Goal: Transaction & Acquisition: Purchase product/service

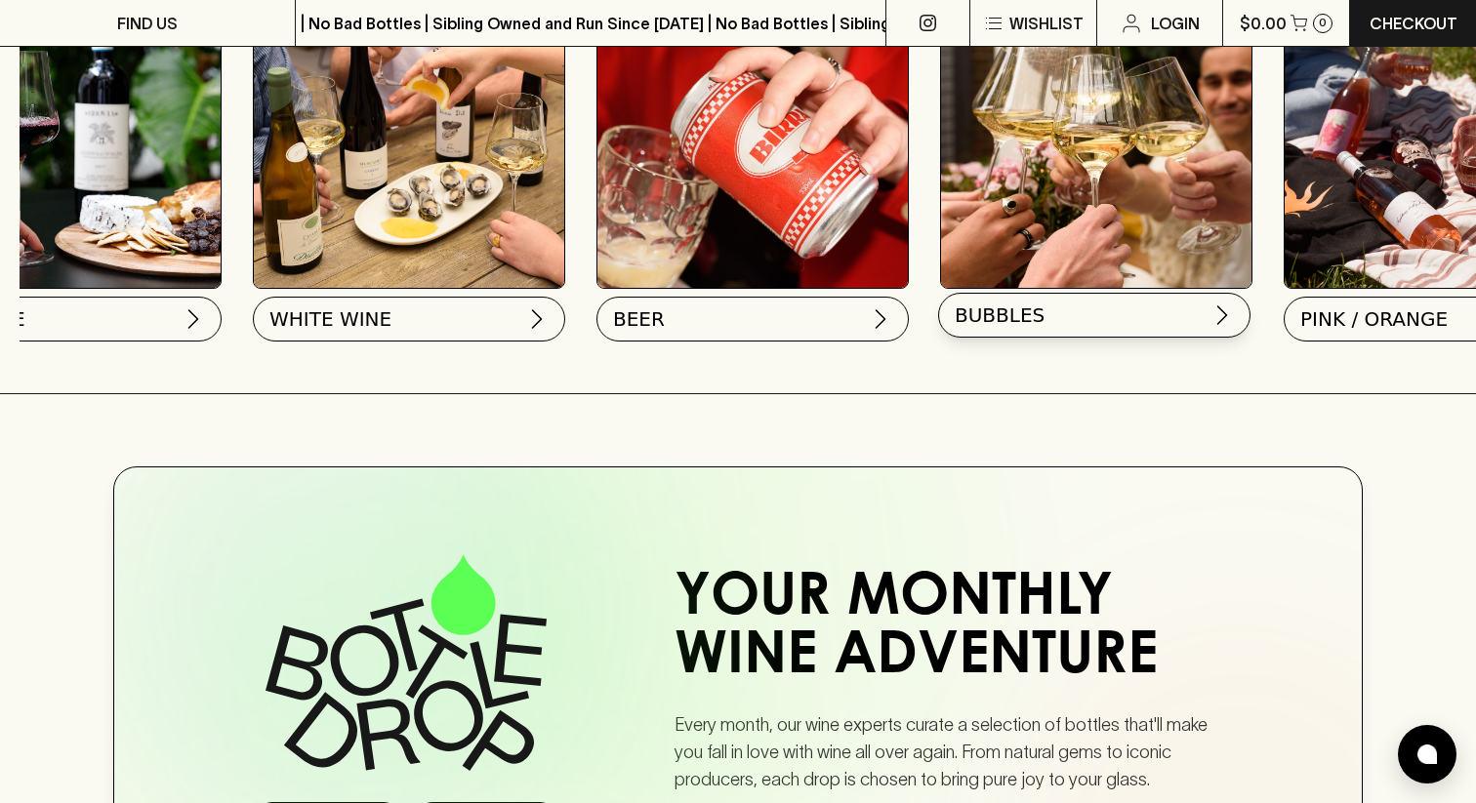
scroll to position [0, 154]
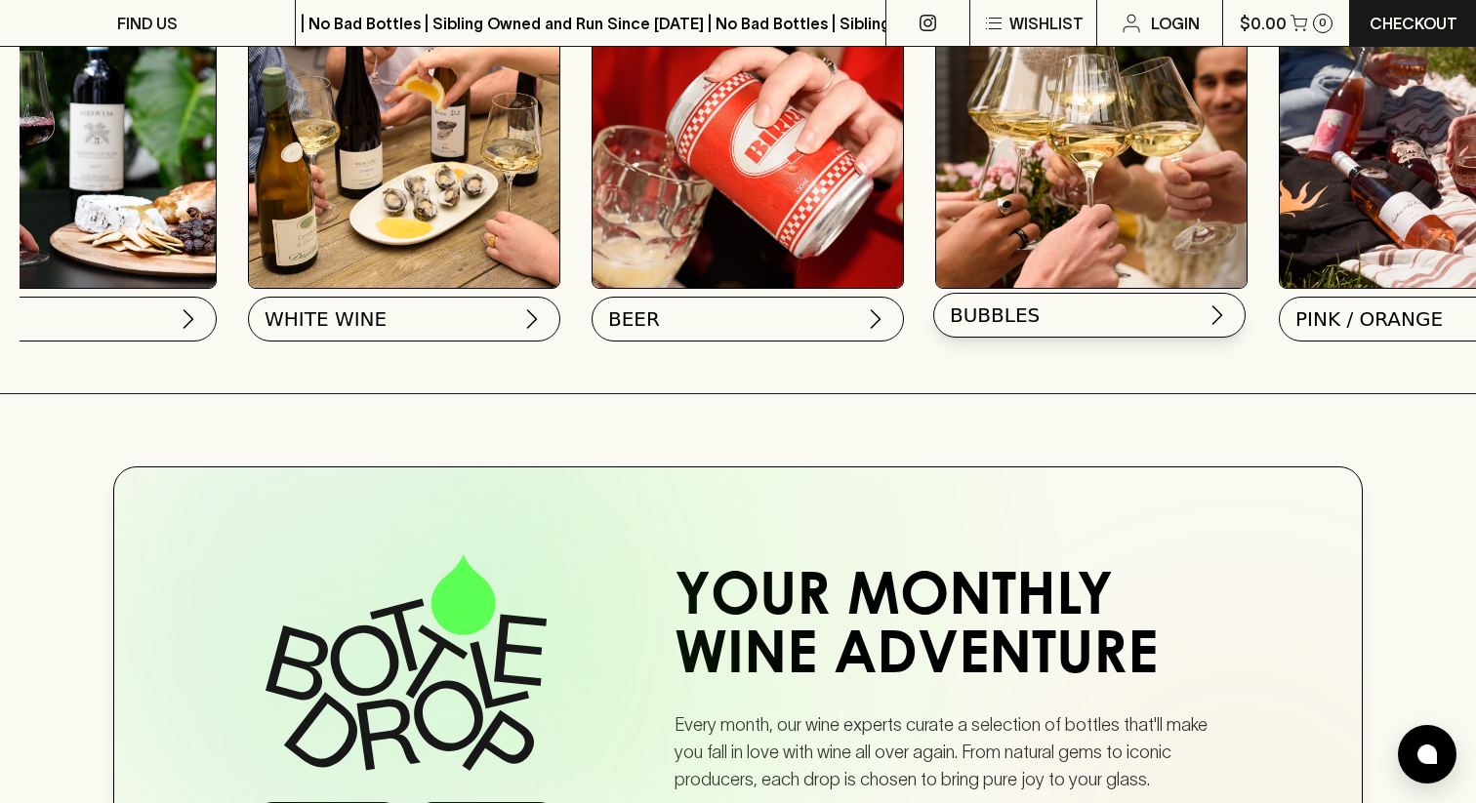
click at [1059, 319] on button "BUBBLES" at bounding box center [1089, 315] width 312 height 45
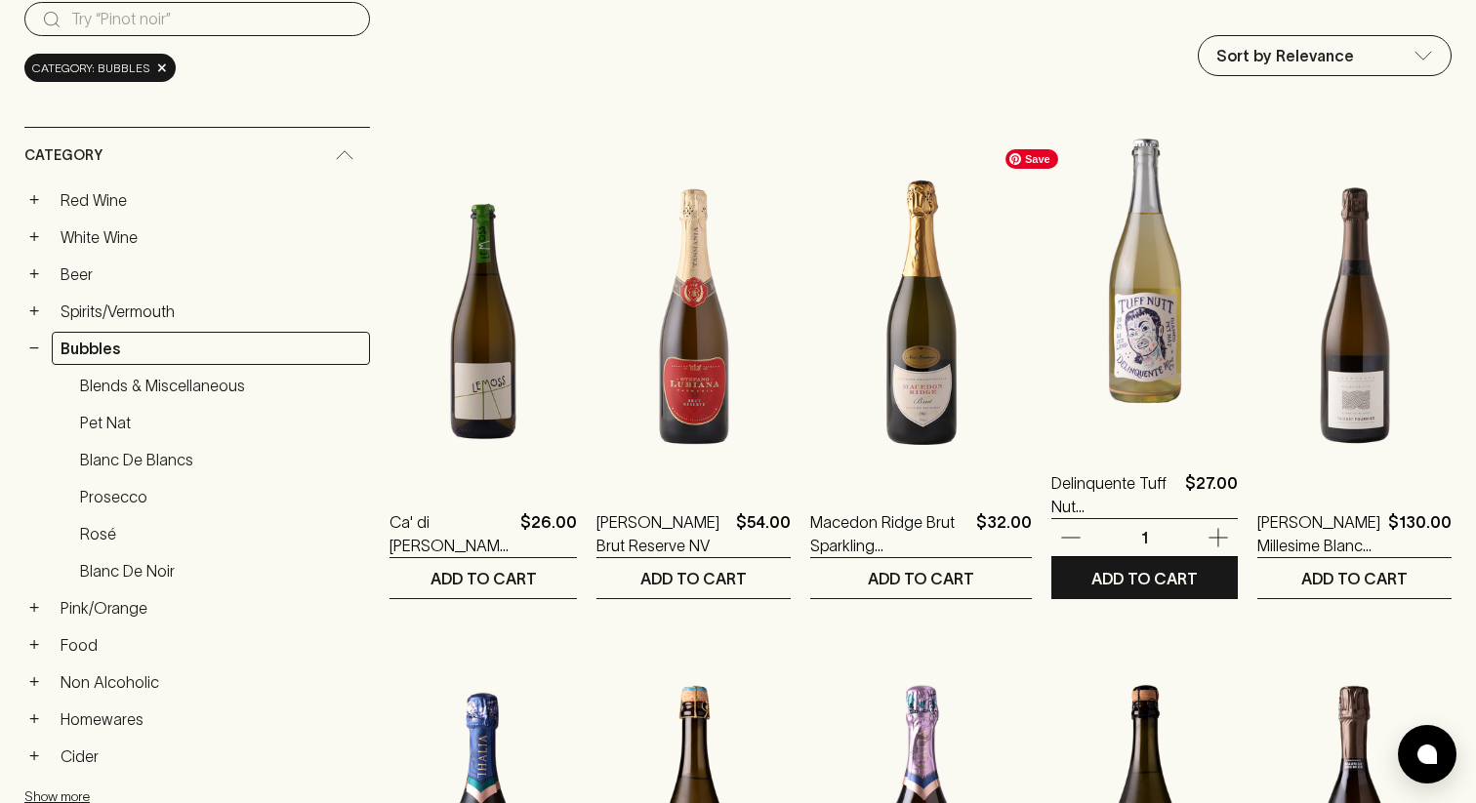
scroll to position [333, 0]
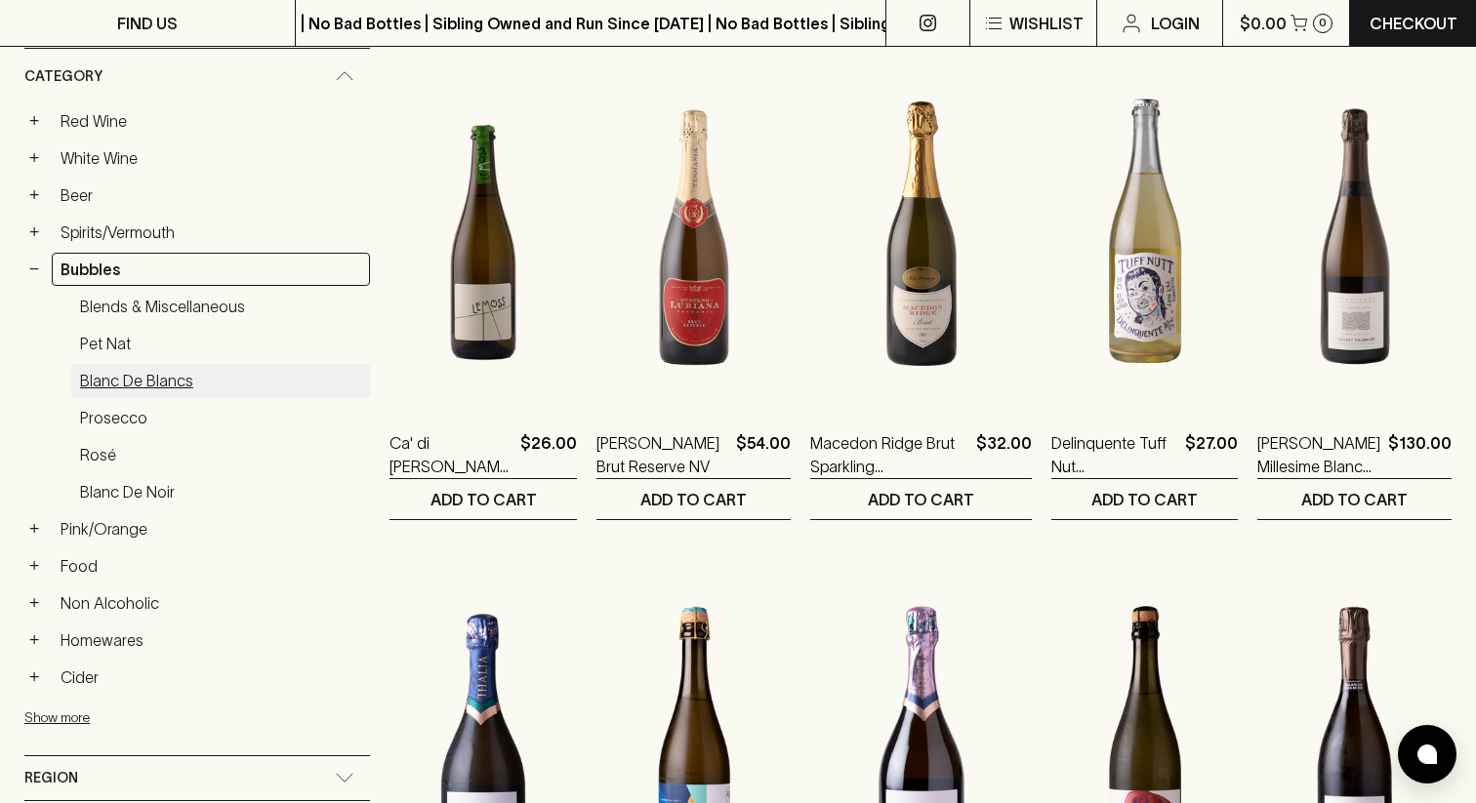
click at [192, 377] on link "Blanc de Blancs" at bounding box center [220, 380] width 299 height 33
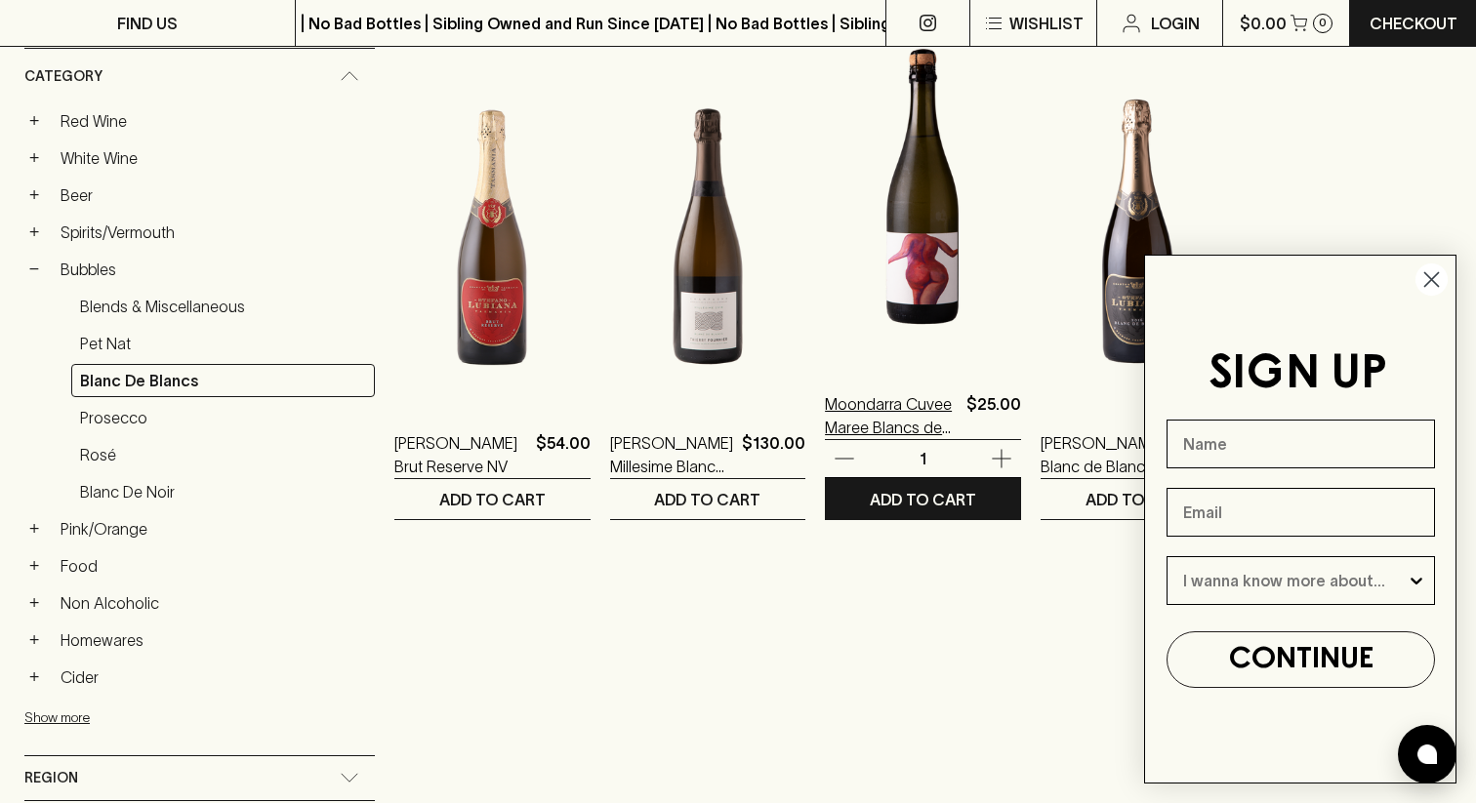
click at [851, 406] on p "Moondarra Cuvee Maree Blancs de Blanc Sparkling NV" at bounding box center [892, 415] width 134 height 47
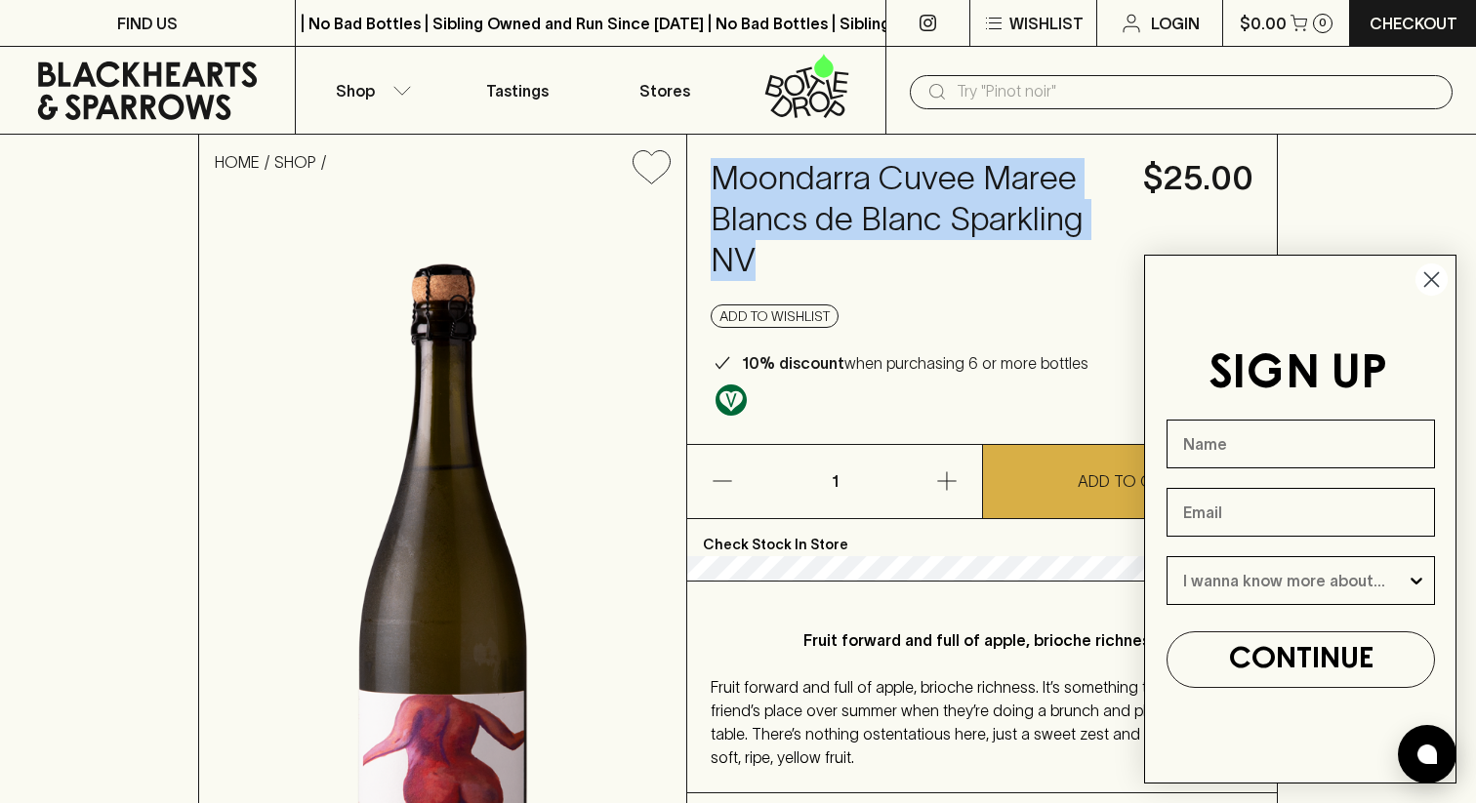
drag, startPoint x: 744, startPoint y: 177, endPoint x: 941, endPoint y: 279, distance: 222.2
click at [941, 279] on div "Moondarra Cuvee Maree Blancs de Blanc Sparkling NV $25.00 Add to wishlist 10% d…" at bounding box center [981, 289] width 589 height 309
copy h4 "Moondarra Cuvee Maree Blancs de Blanc Sparkling NV"
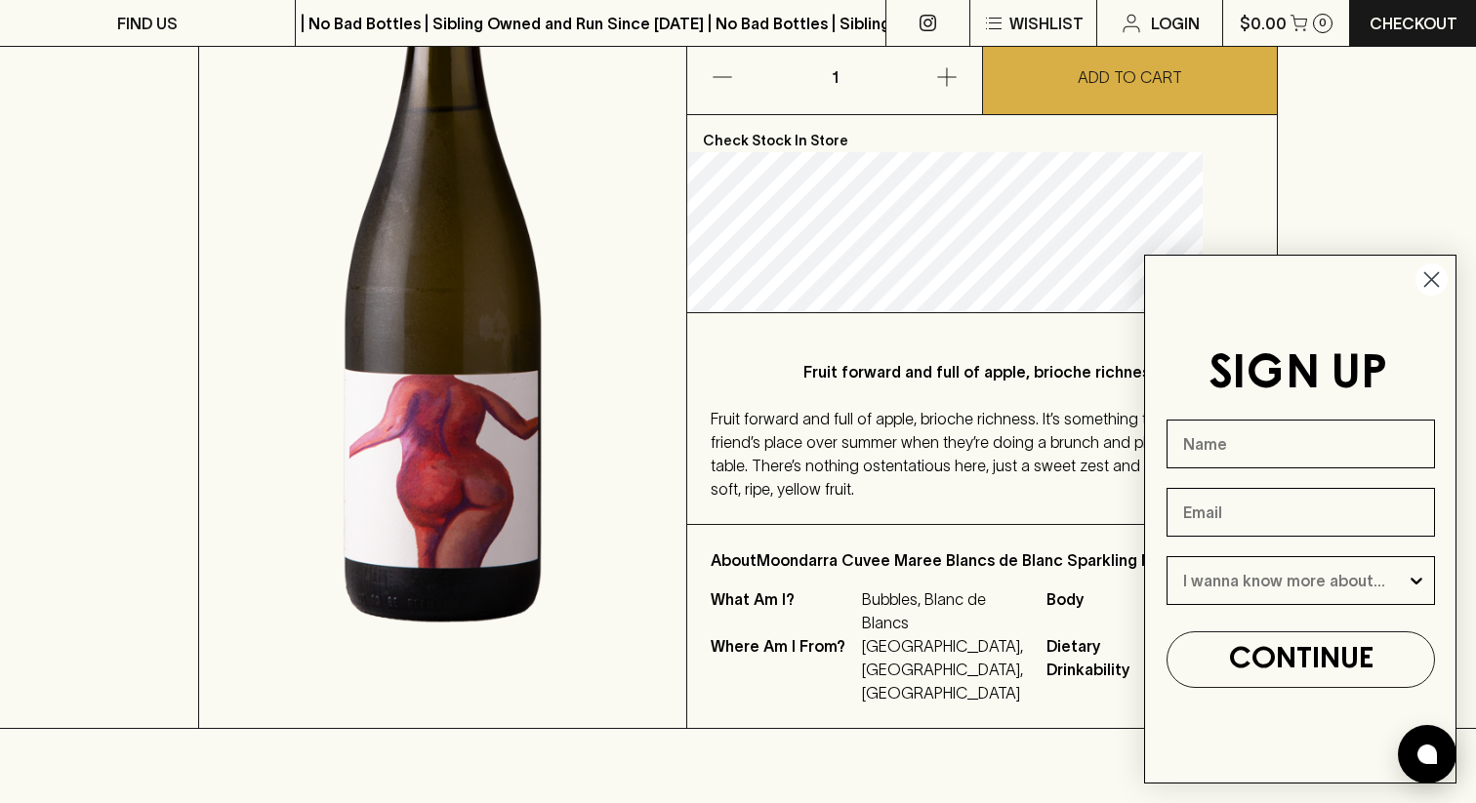
scroll to position [249, 0]
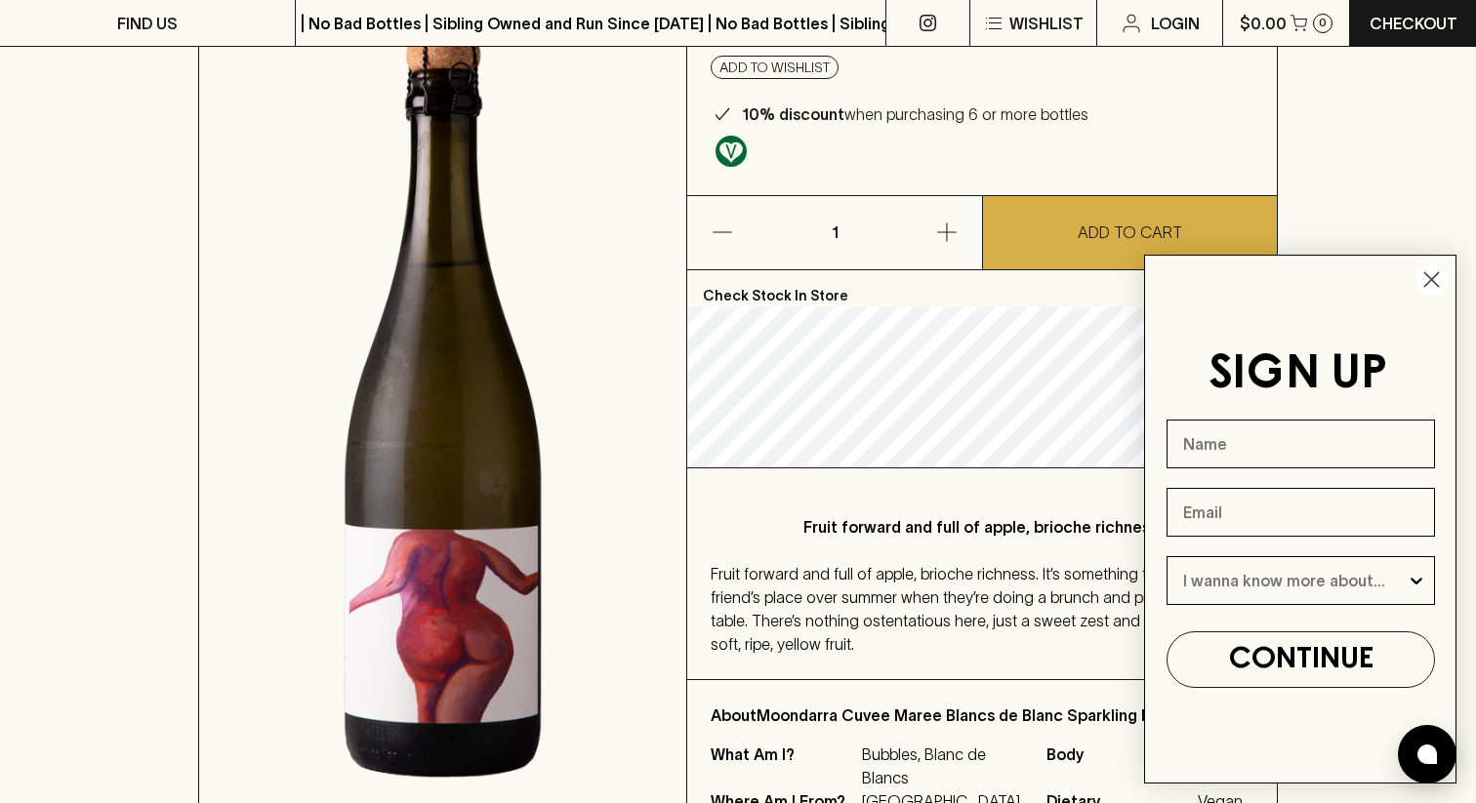
click at [659, 540] on img at bounding box center [442, 417] width 487 height 932
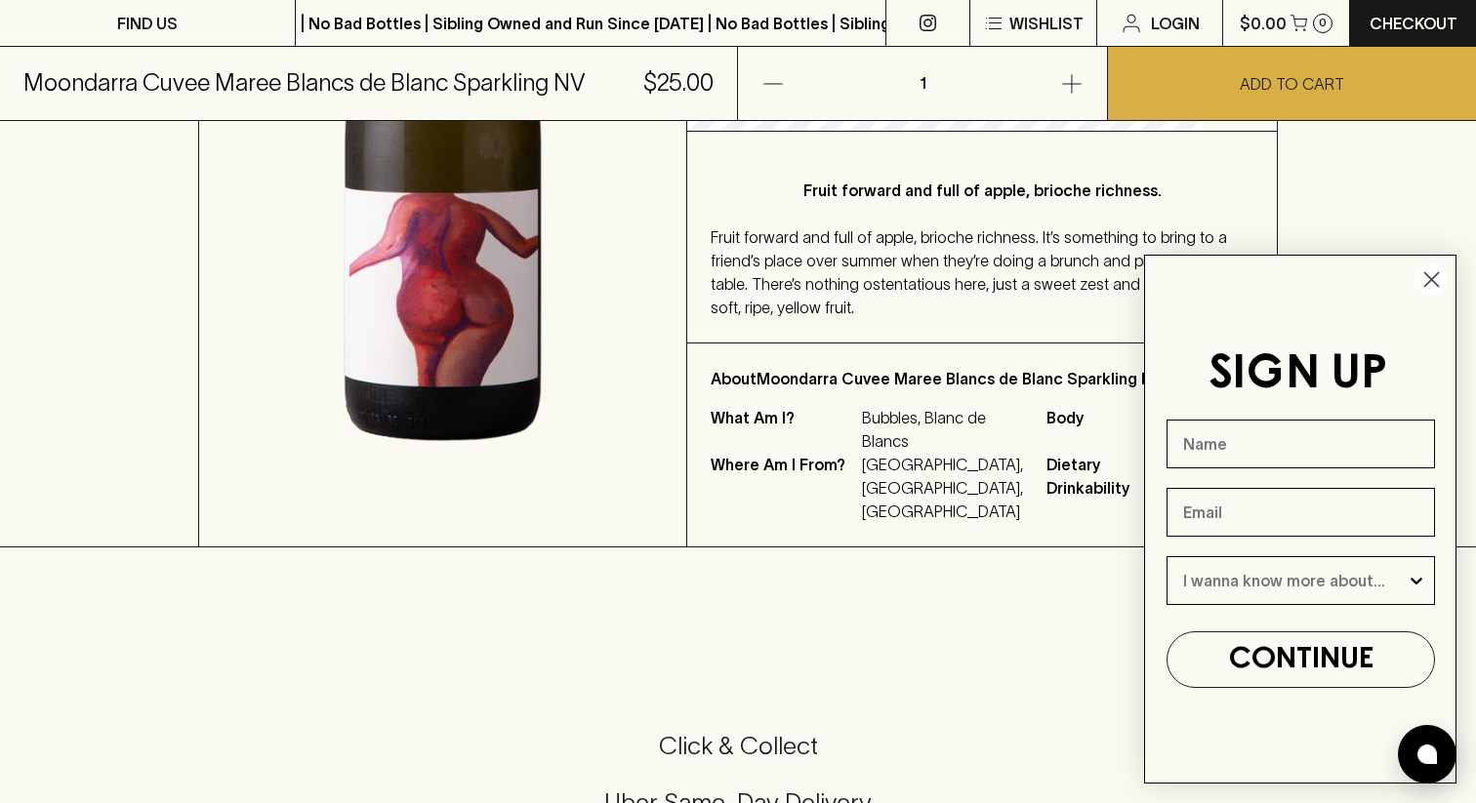
scroll to position [788, 0]
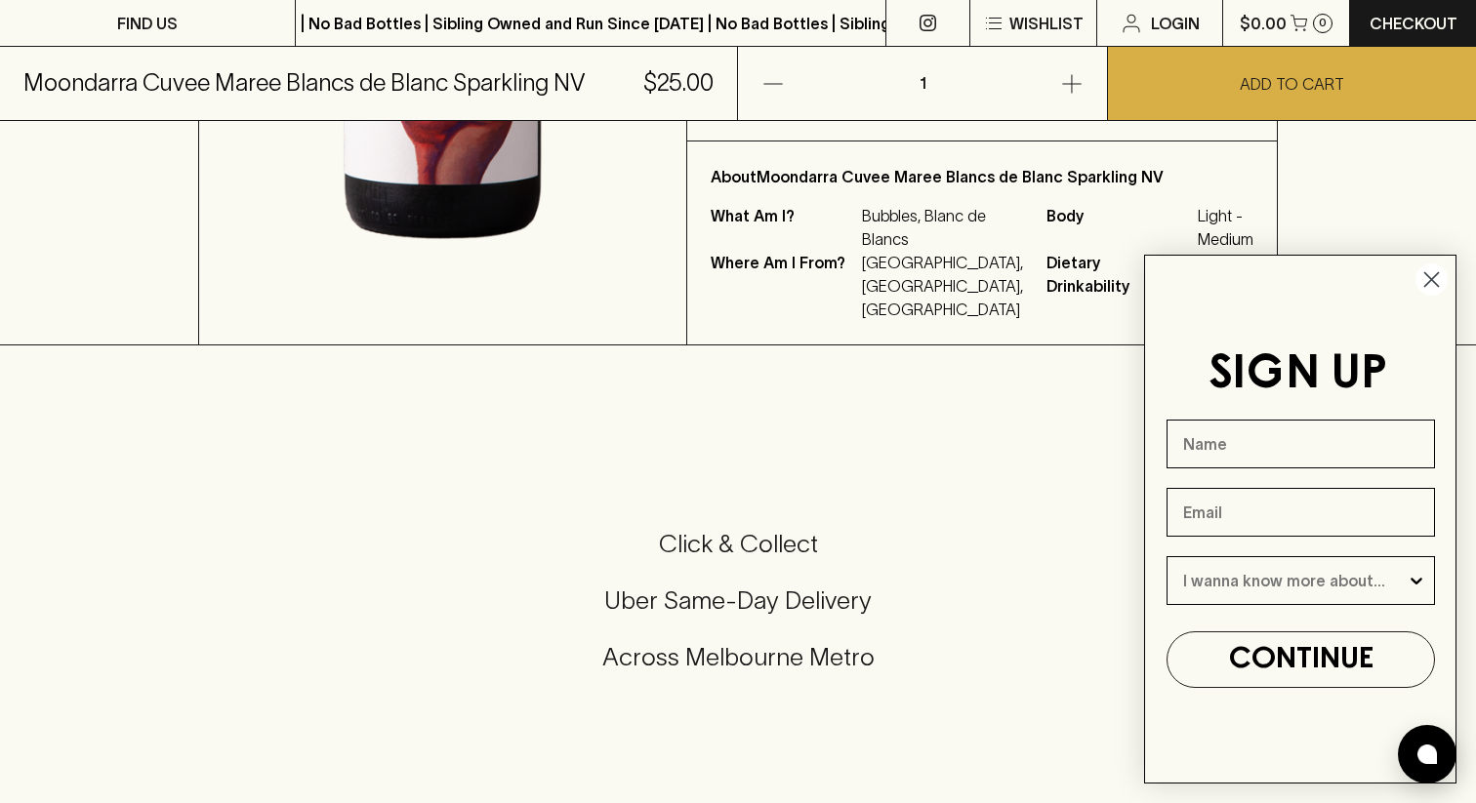
click at [1434, 276] on icon "Close dialog" at bounding box center [1432, 280] width 14 height 14
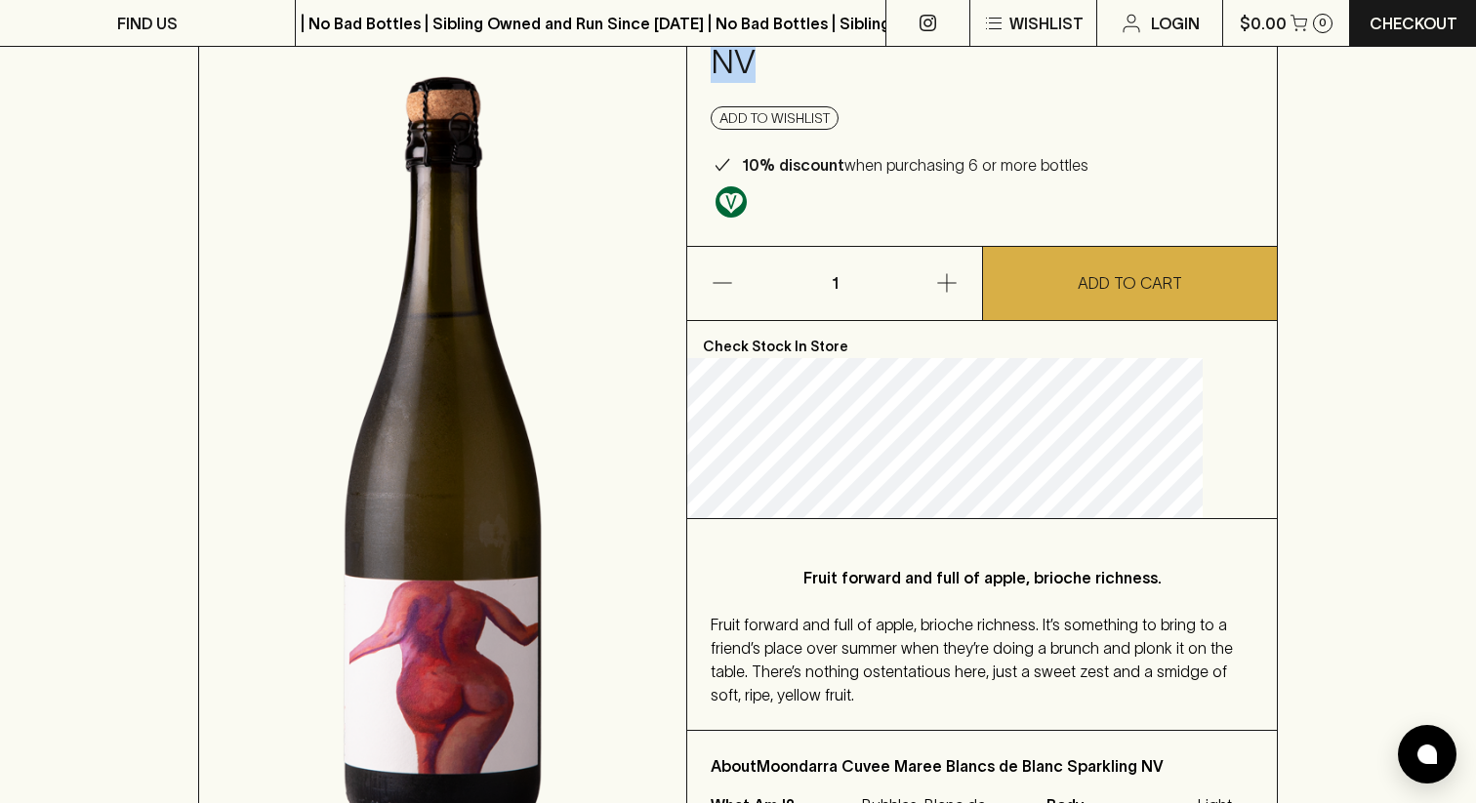
scroll to position [0, 0]
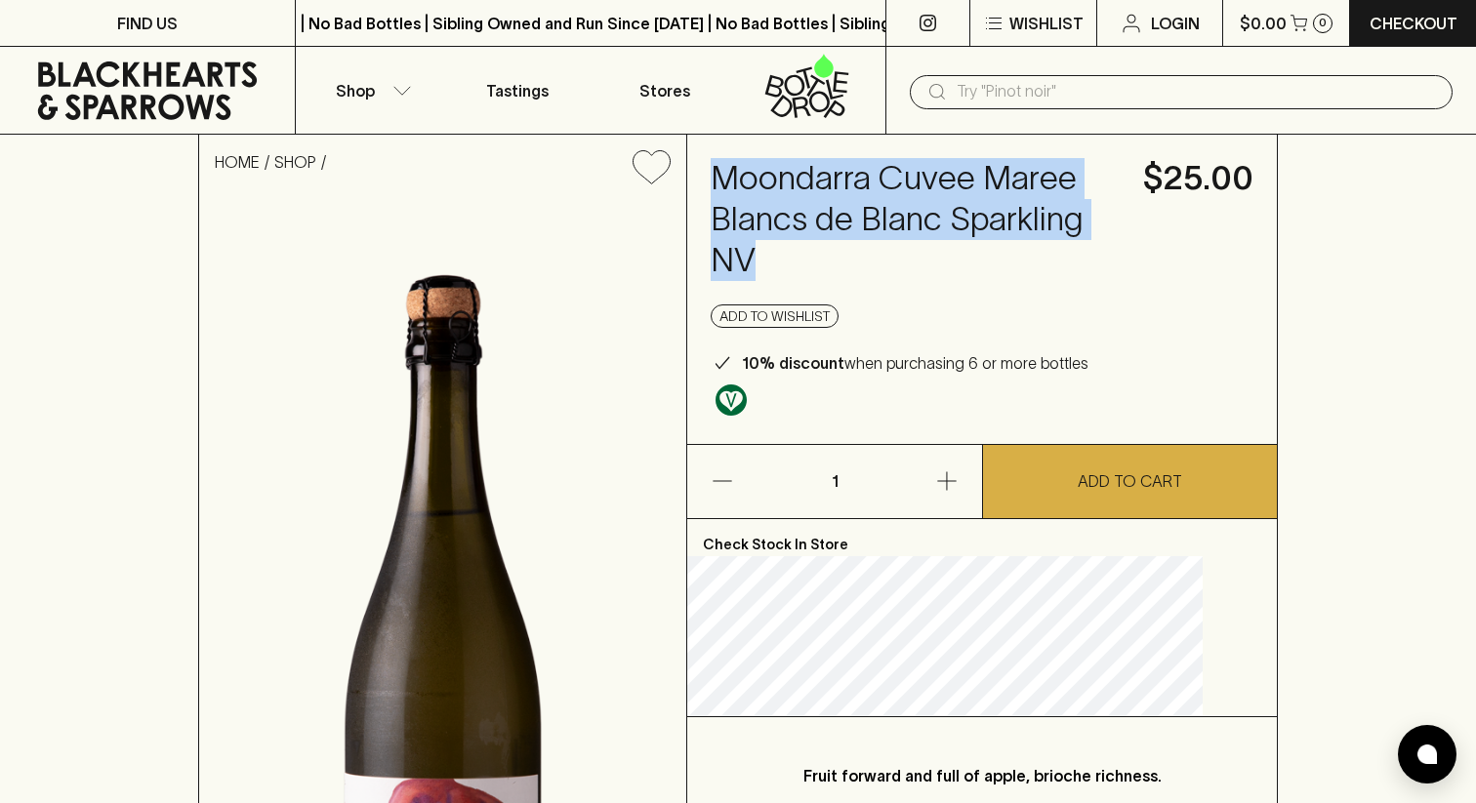
click at [939, 486] on icon "button" at bounding box center [946, 480] width 23 height 23
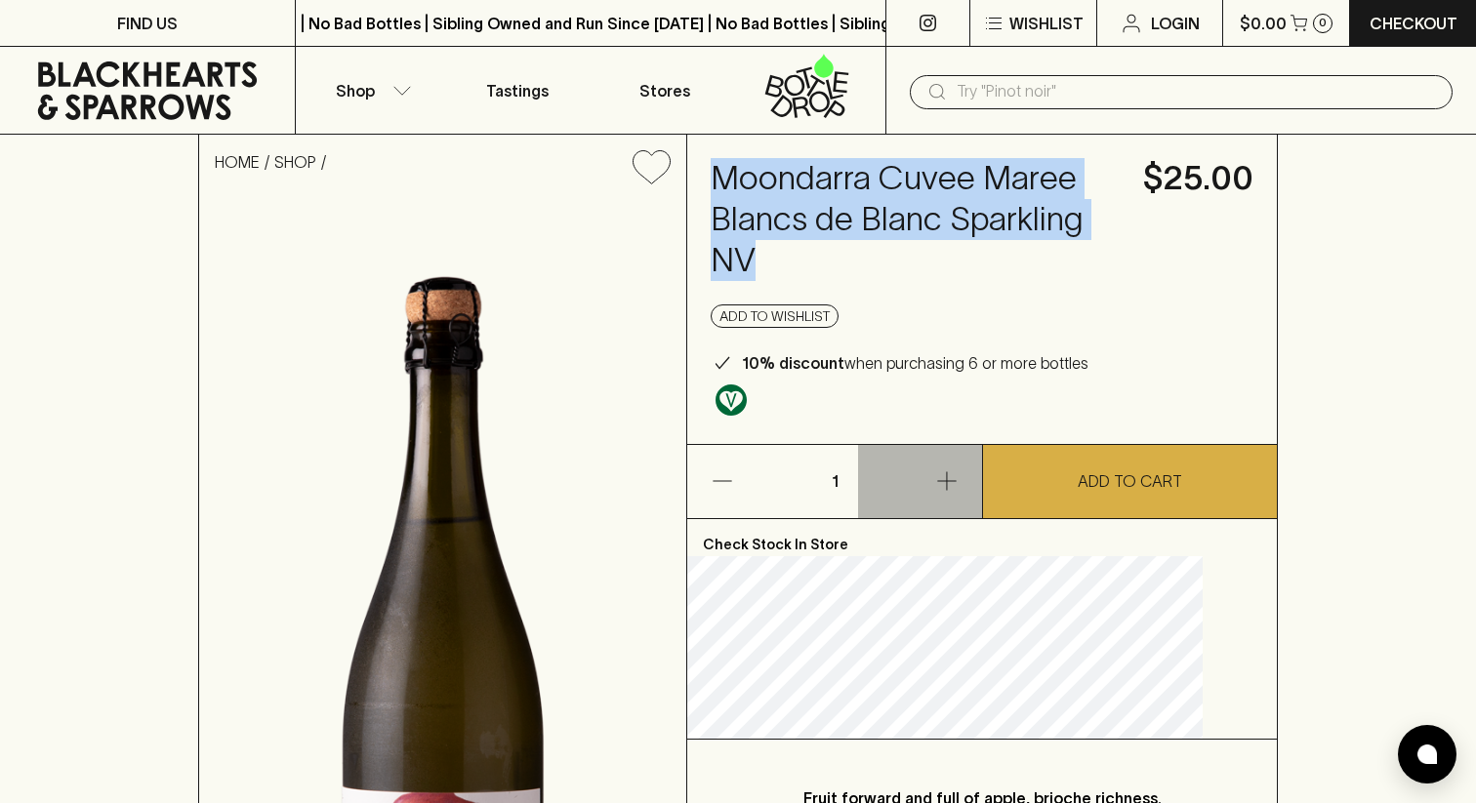
click at [957, 482] on icon "button" at bounding box center [946, 480] width 23 height 23
click at [934, 482] on button "button" at bounding box center [920, 481] width 124 height 73
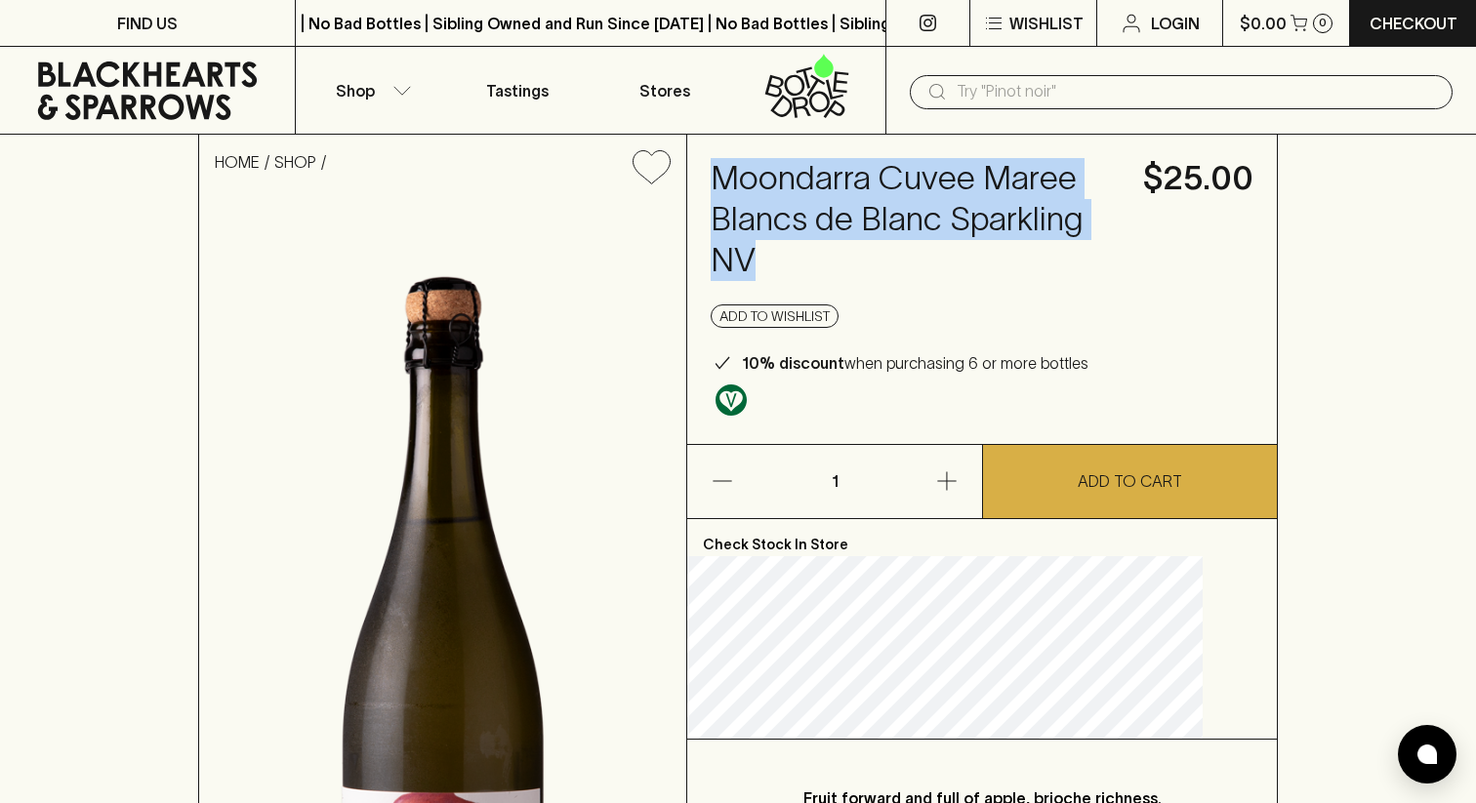
click at [940, 494] on button "button" at bounding box center [920, 481] width 124 height 73
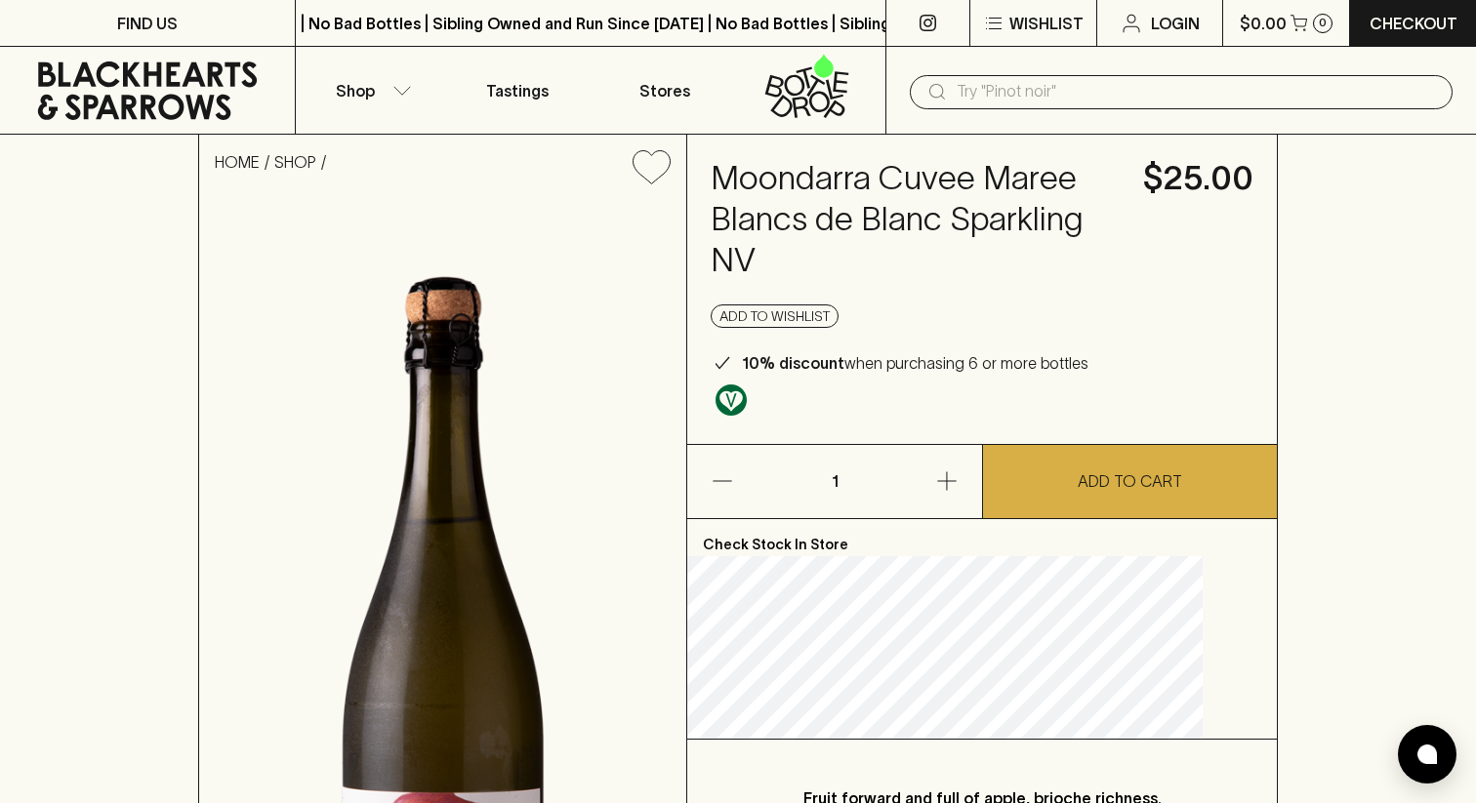
click at [981, 321] on div "Add to wishlist" at bounding box center [981, 315] width 543 height 23
click at [388, 101] on button "Shop" at bounding box center [369, 90] width 147 height 87
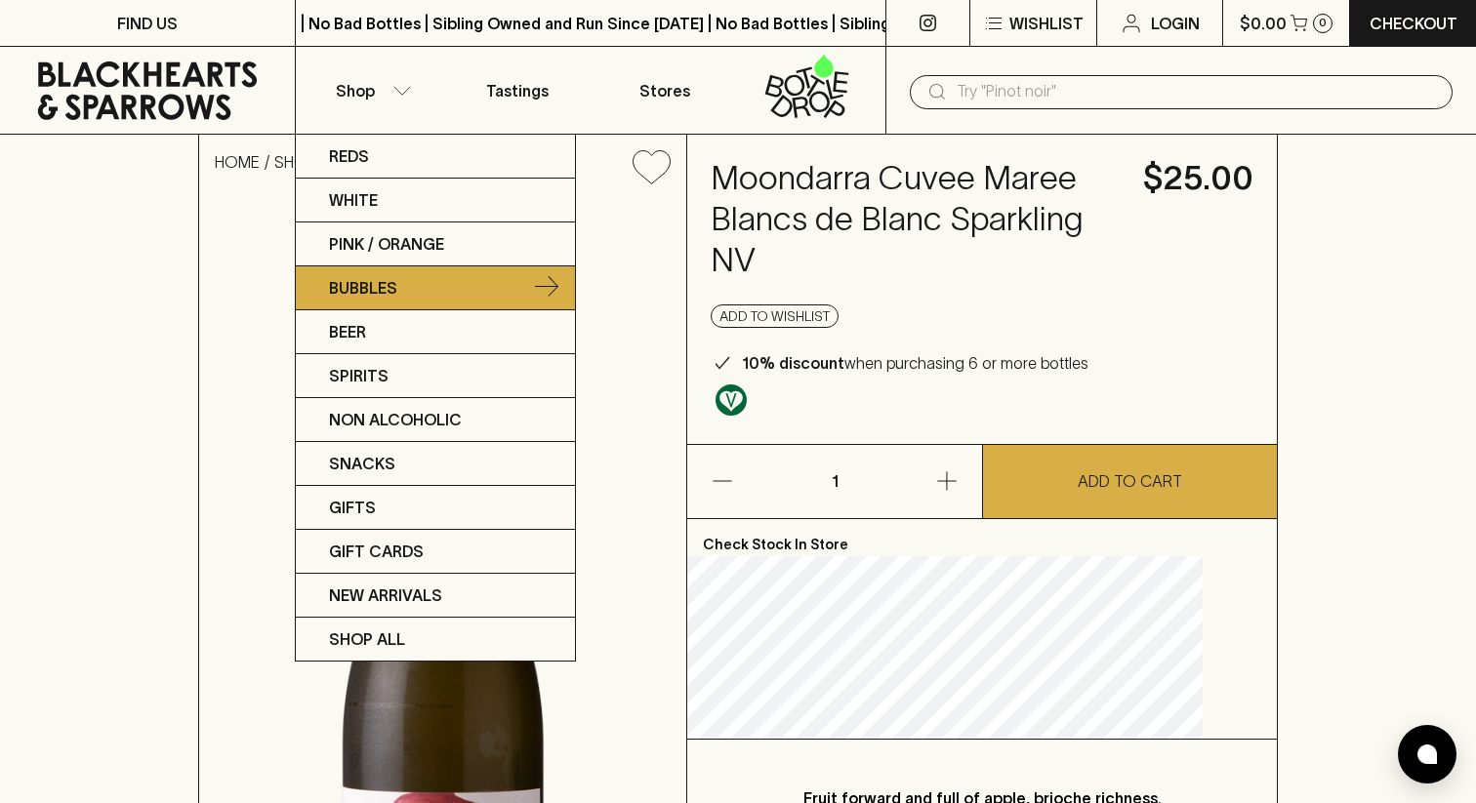
click at [366, 273] on link "Bubbles" at bounding box center [435, 288] width 279 height 44
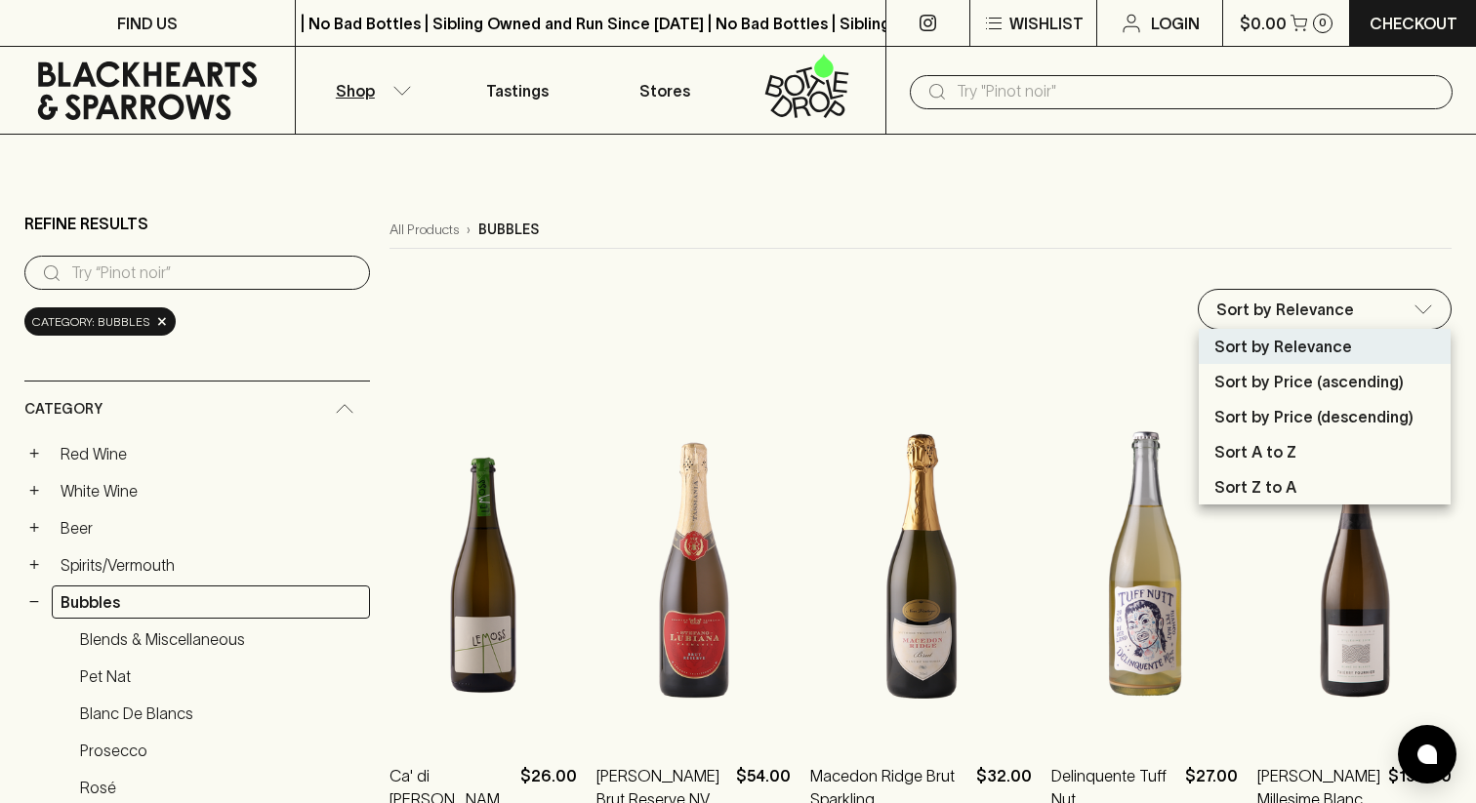
click at [1337, 386] on p "Sort by Price (ascending)" at bounding box center [1308, 381] width 189 height 23
type input "price:asc"
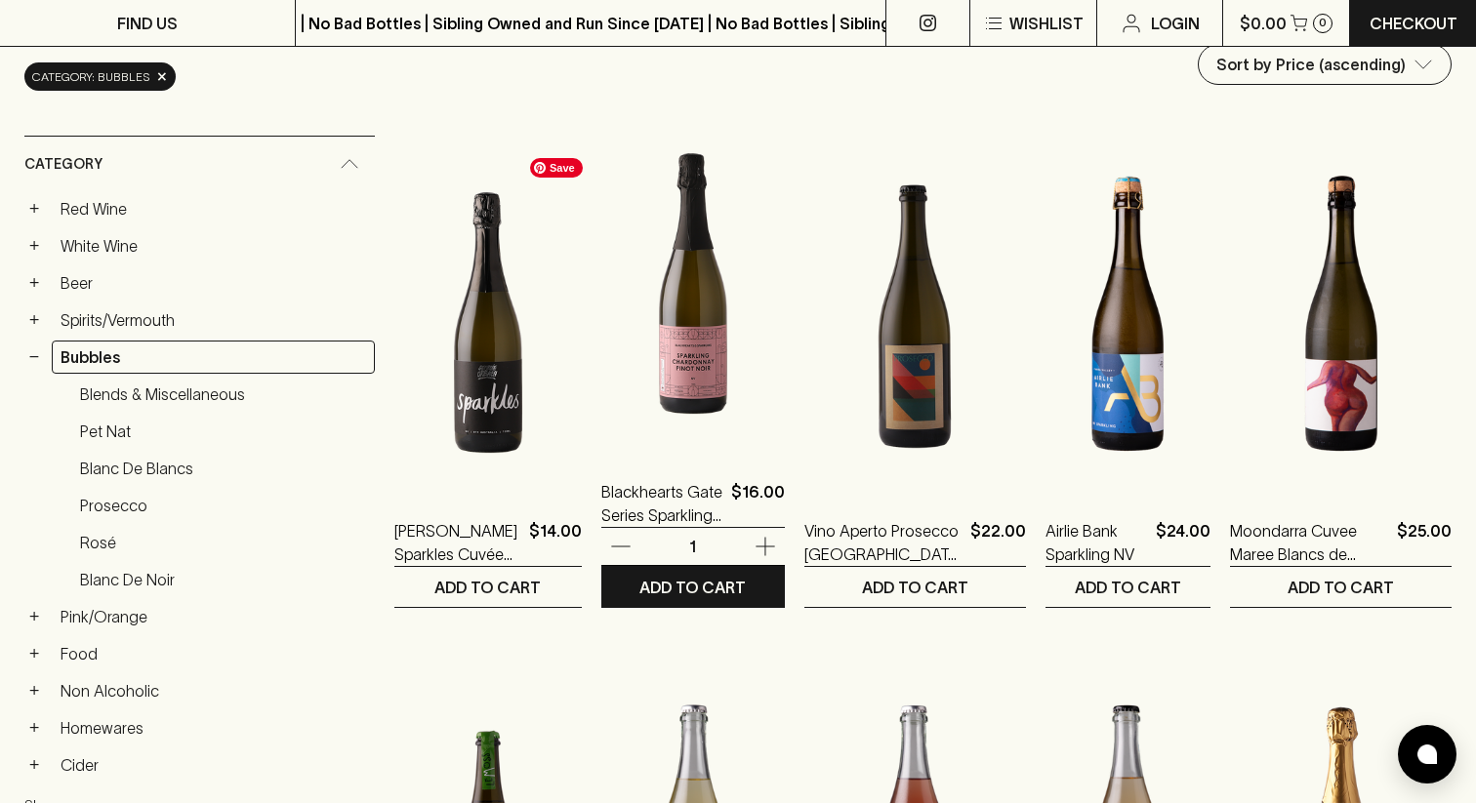
scroll to position [389, 0]
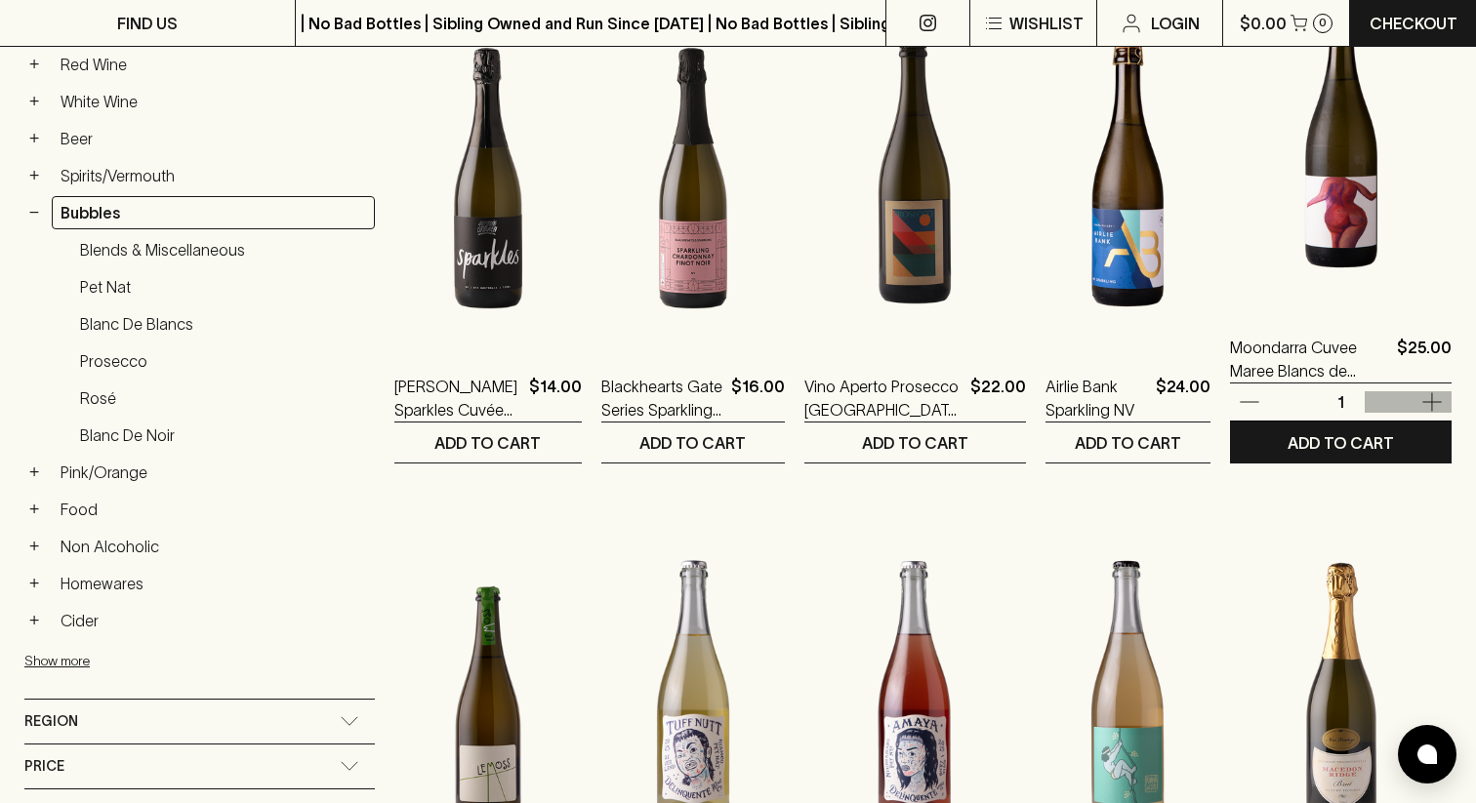
click at [1424, 397] on icon "button" at bounding box center [1431, 401] width 23 height 23
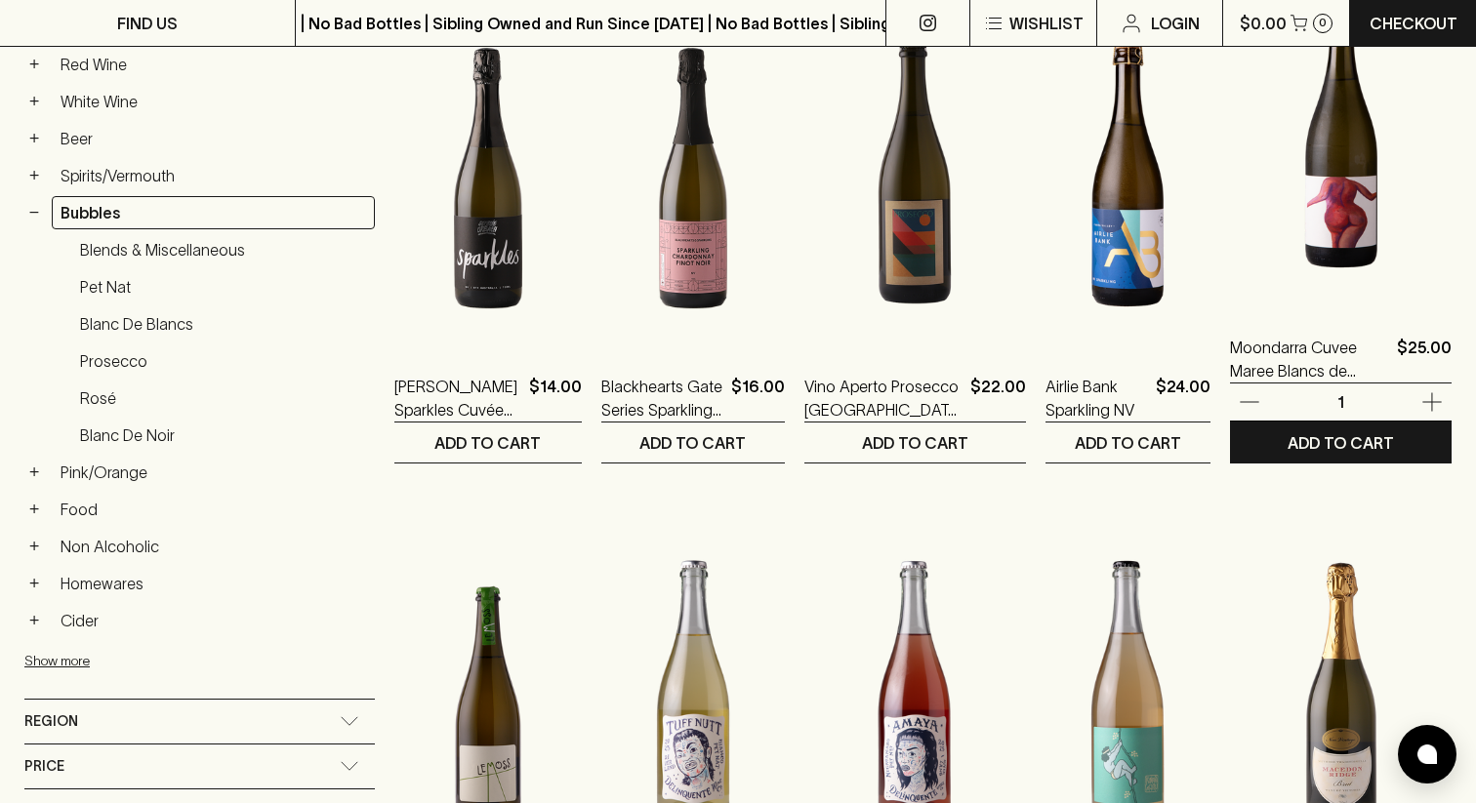
click at [1424, 397] on icon "button" at bounding box center [1431, 401] width 23 height 23
click at [1356, 443] on p "ADD TO CART" at bounding box center [1340, 442] width 106 height 23
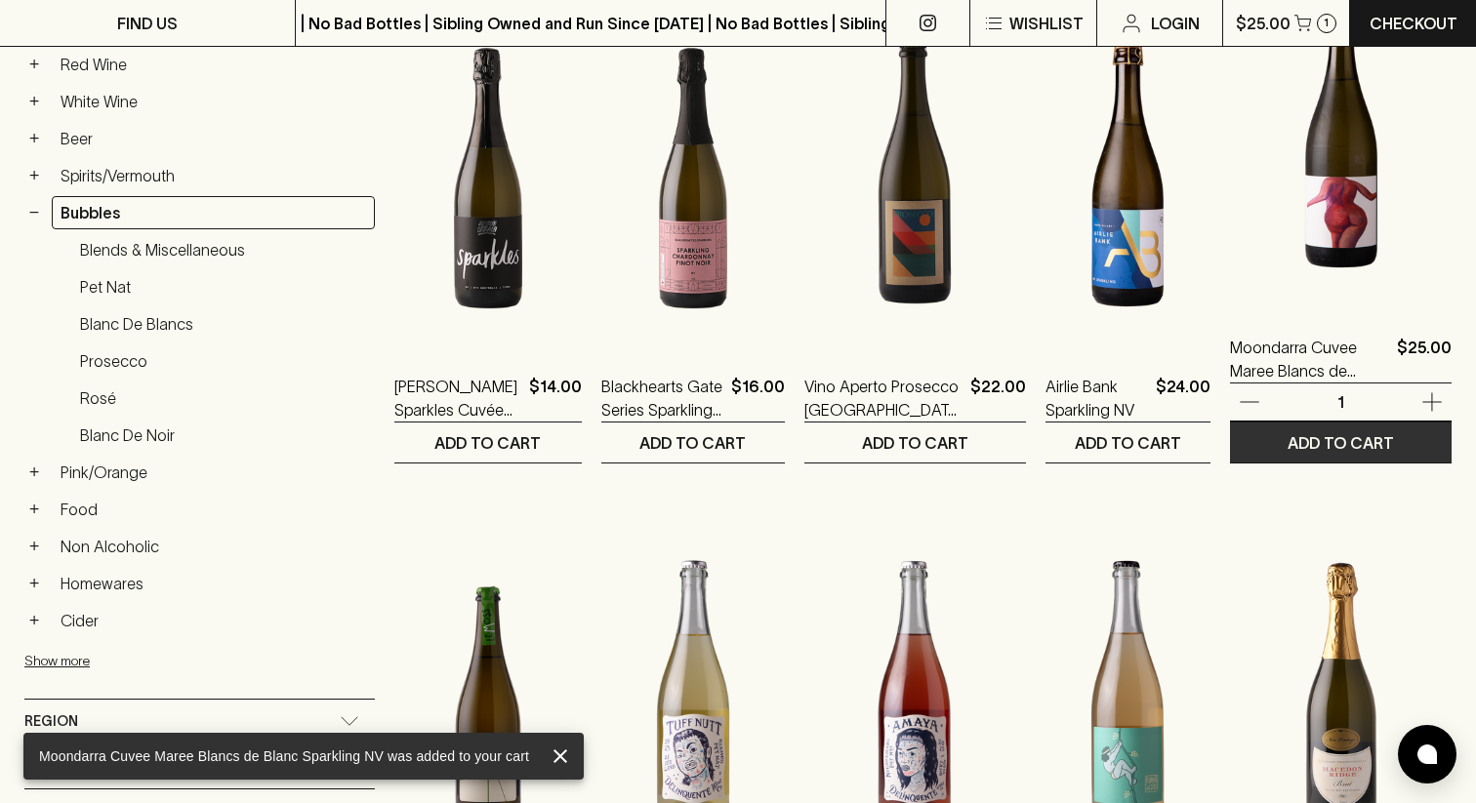
click at [1422, 411] on icon "button" at bounding box center [1431, 401] width 23 height 23
click at [1405, 436] on button "ADD TO CART" at bounding box center [1341, 443] width 222 height 40
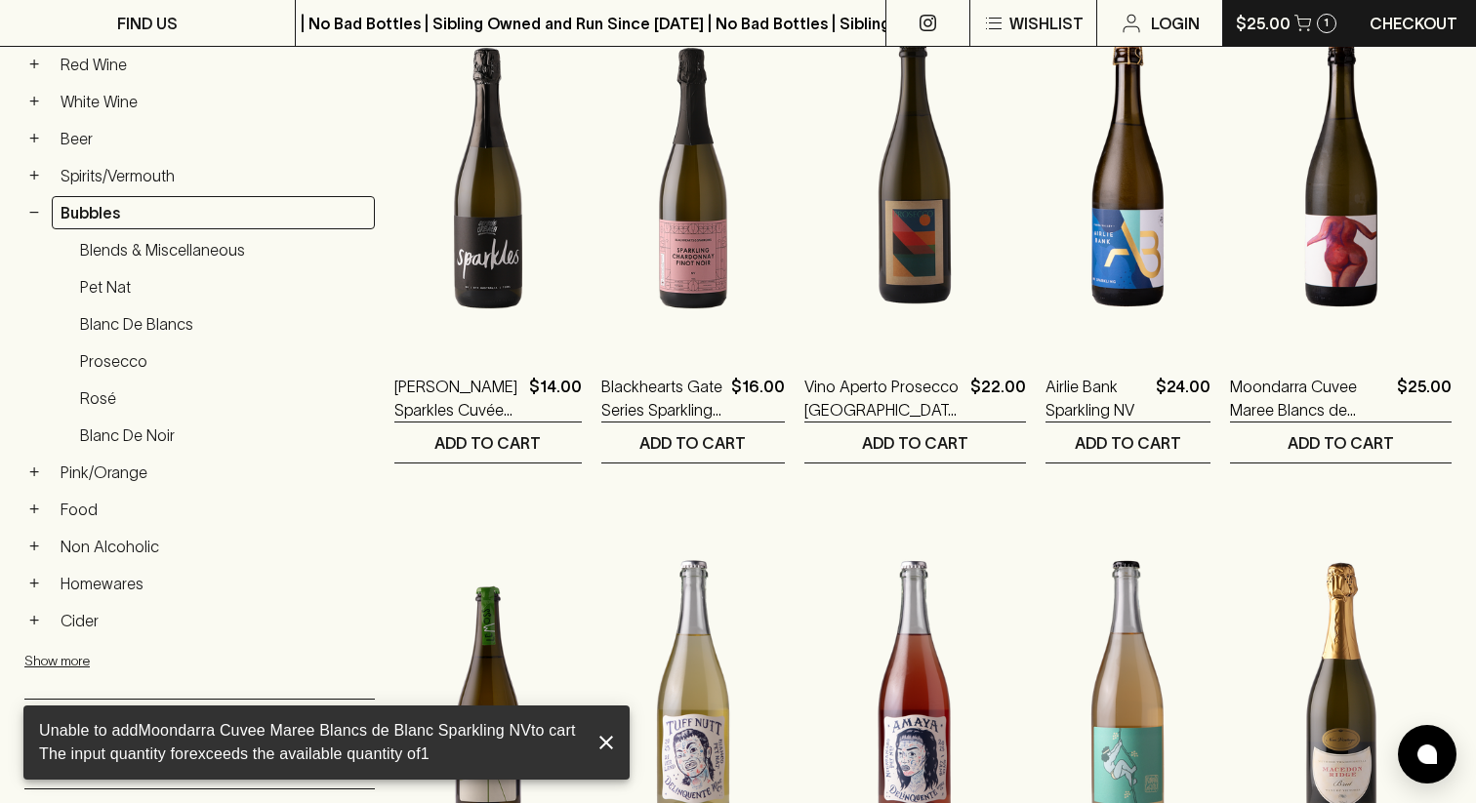
click at [1288, 24] on button "$25.00 1" at bounding box center [1286, 23] width 127 height 46
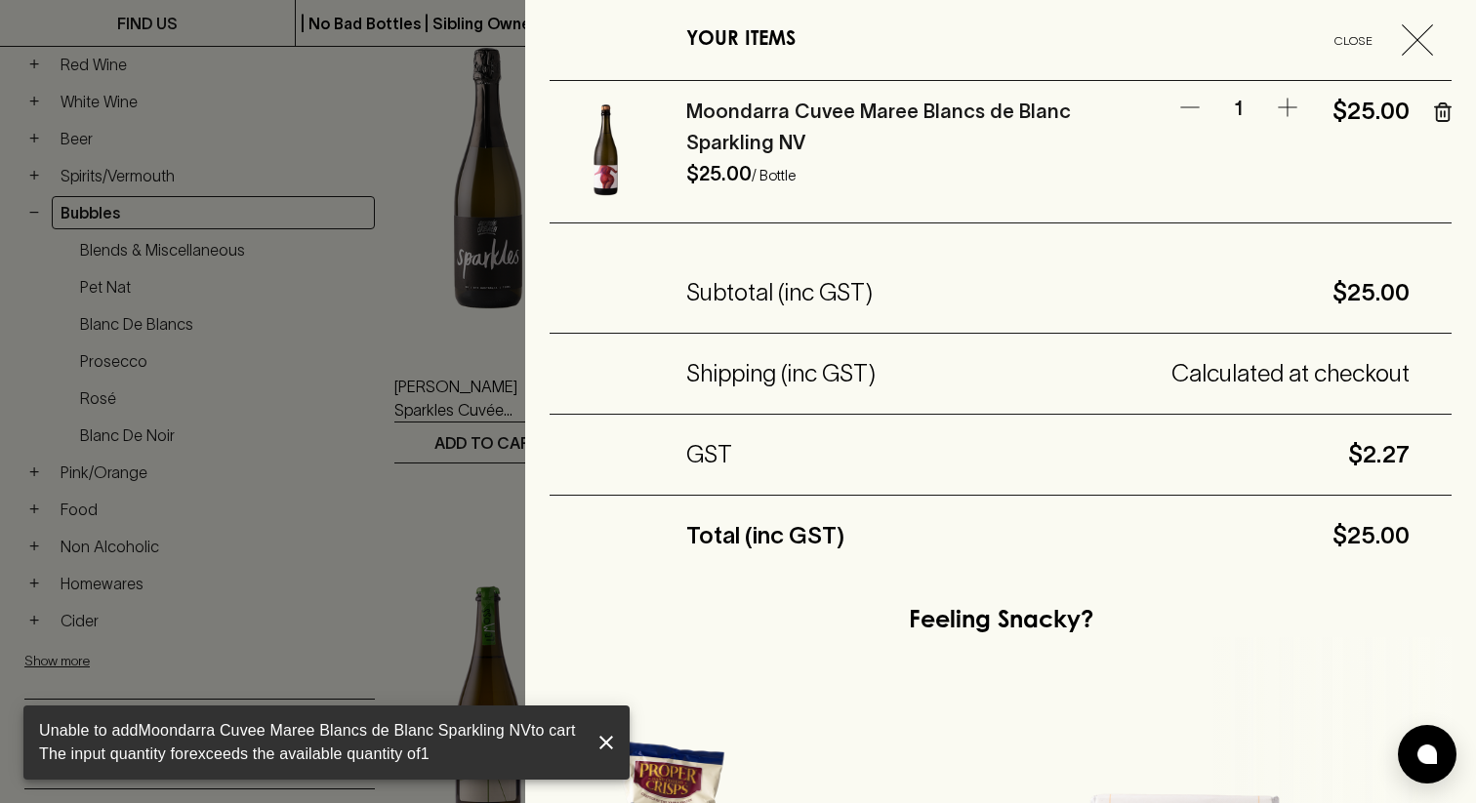
click at [1294, 103] on icon "button" at bounding box center [1286, 107] width 23 height 23
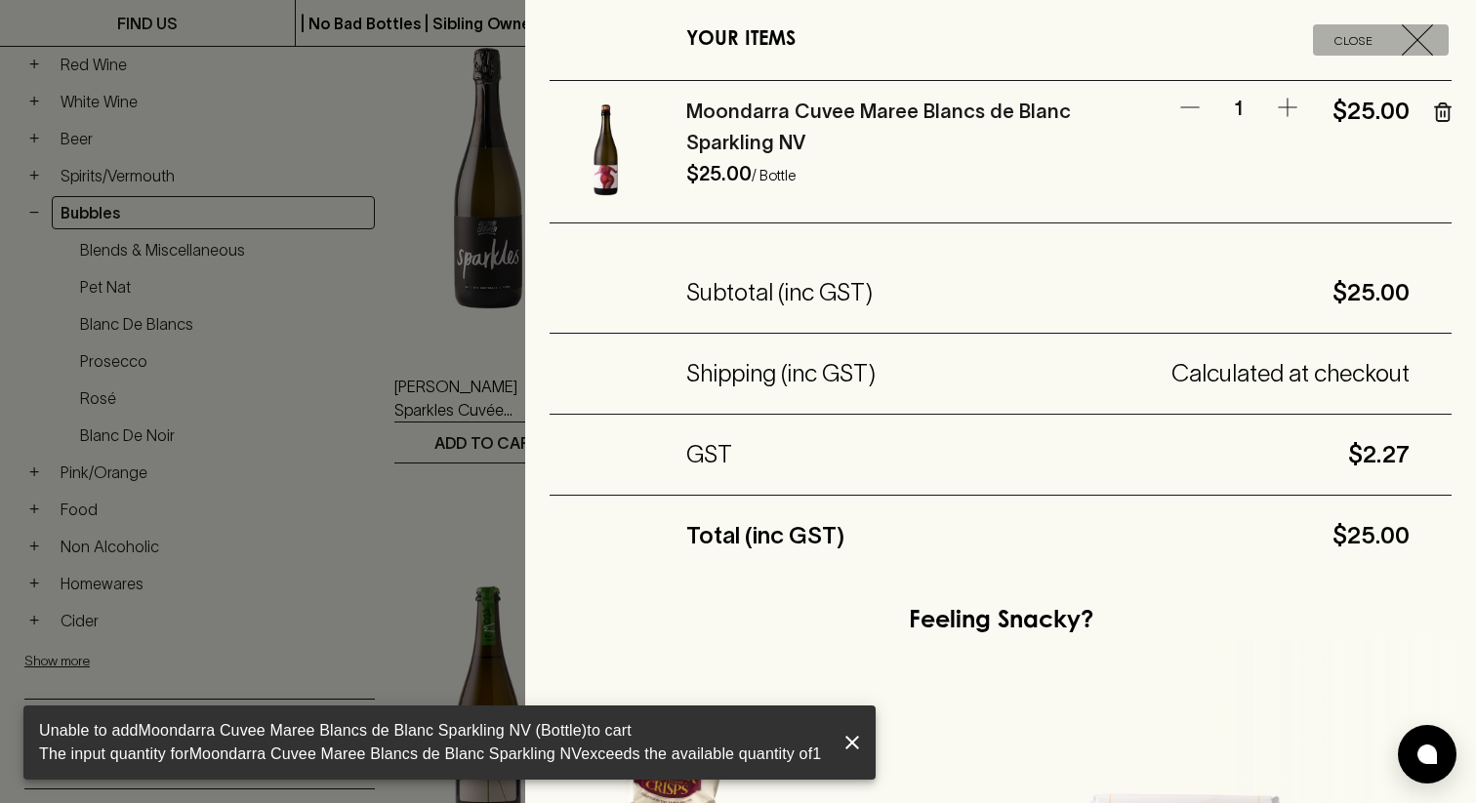
click at [1404, 37] on icon "button" at bounding box center [1416, 39] width 31 height 31
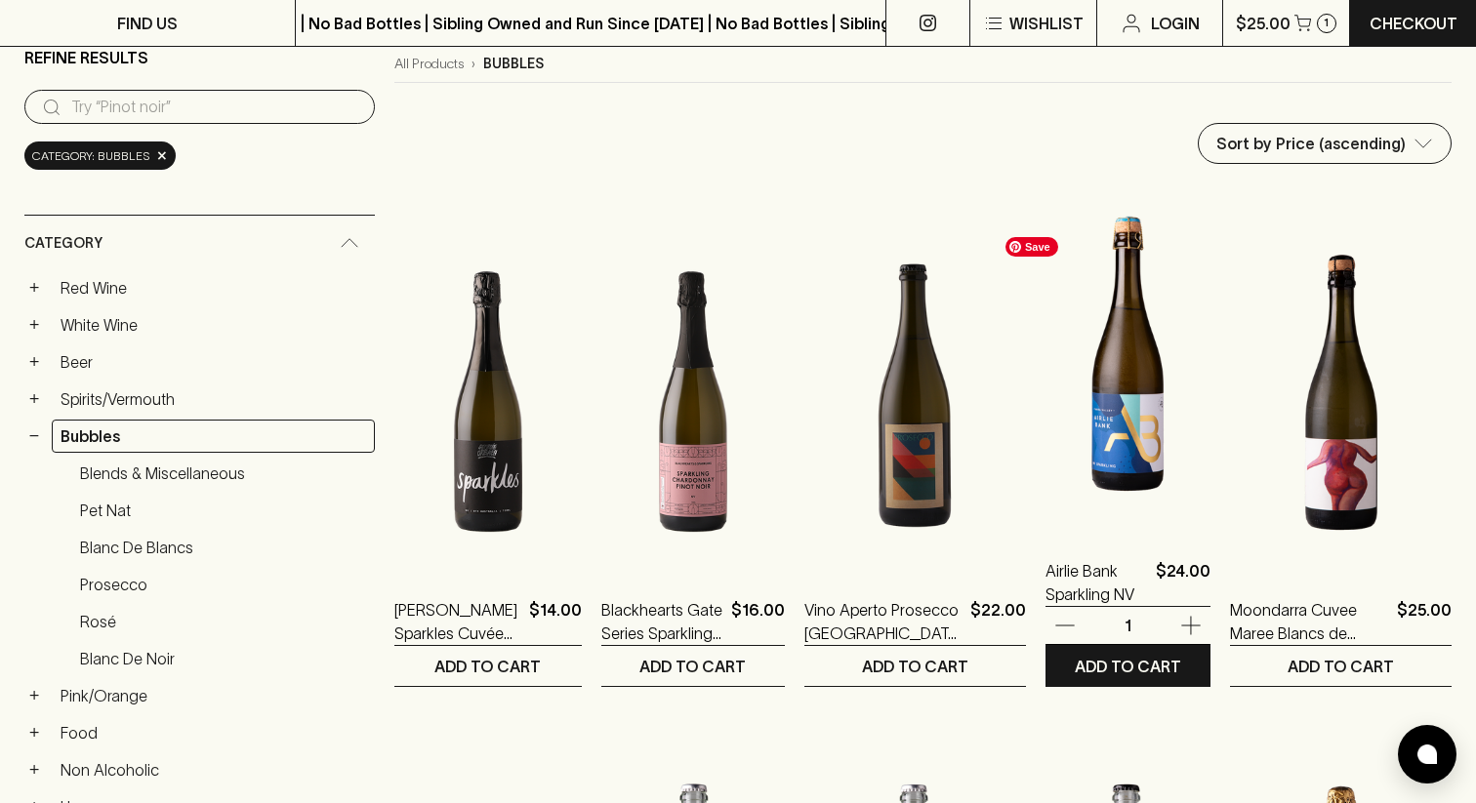
scroll to position [0, 0]
